Goal: Task Accomplishment & Management: Manage account settings

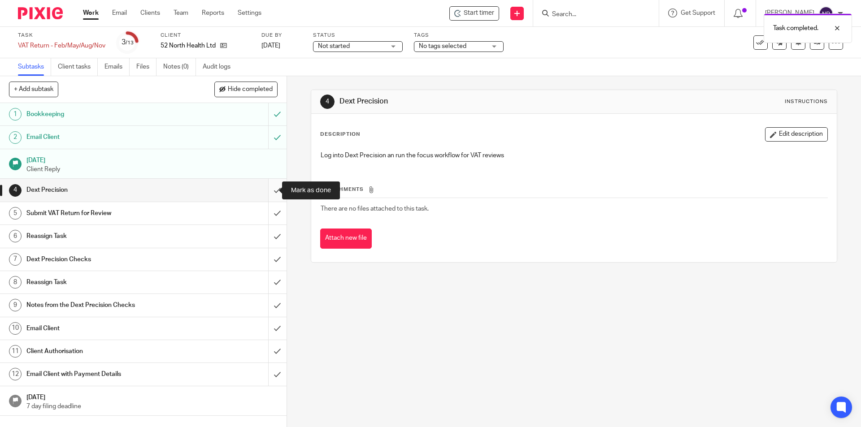
click at [272, 186] on input "submit" at bounding box center [143, 190] width 287 height 22
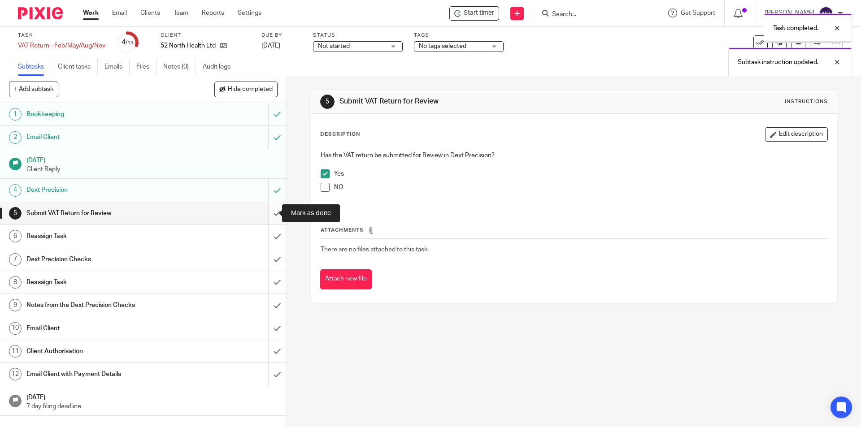
click at [271, 213] on input "submit" at bounding box center [143, 213] width 287 height 22
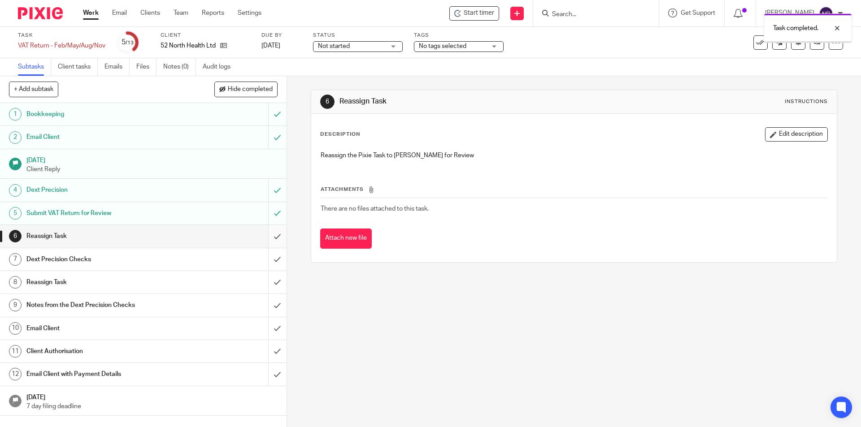
click at [272, 239] on input "submit" at bounding box center [143, 236] width 287 height 22
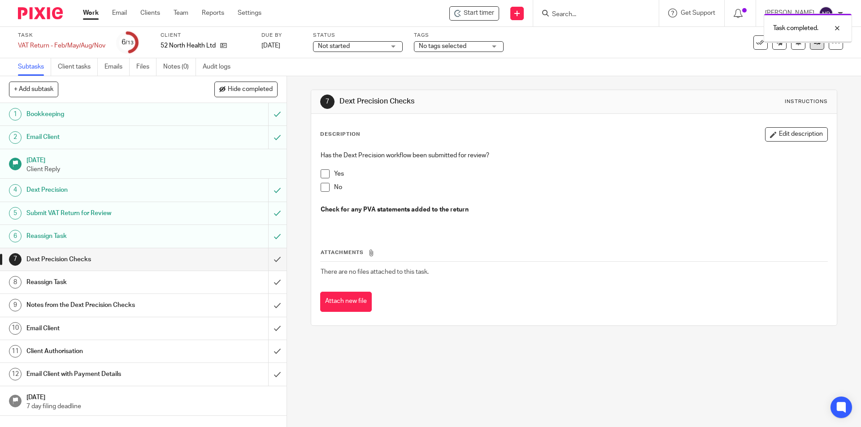
click at [814, 45] on icon at bounding box center [817, 42] width 7 height 7
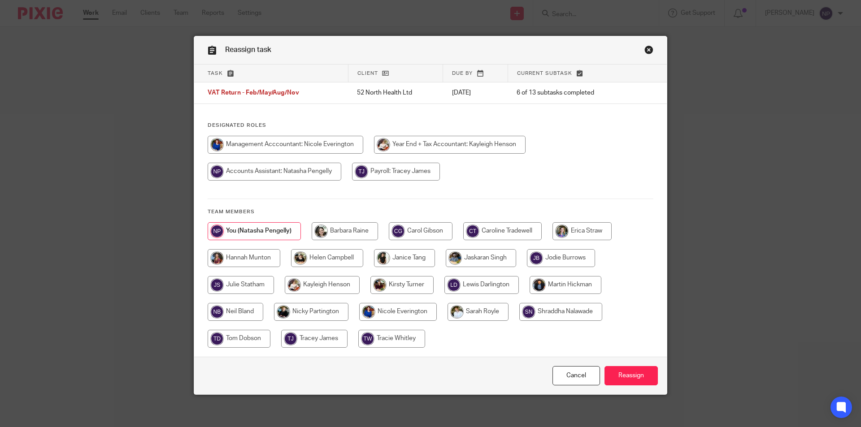
click at [312, 251] on input "radio" at bounding box center [327, 258] width 72 height 18
radio input "true"
click at [635, 370] on input "Reassign" at bounding box center [631, 375] width 53 height 19
